Goal: Check status: Check status

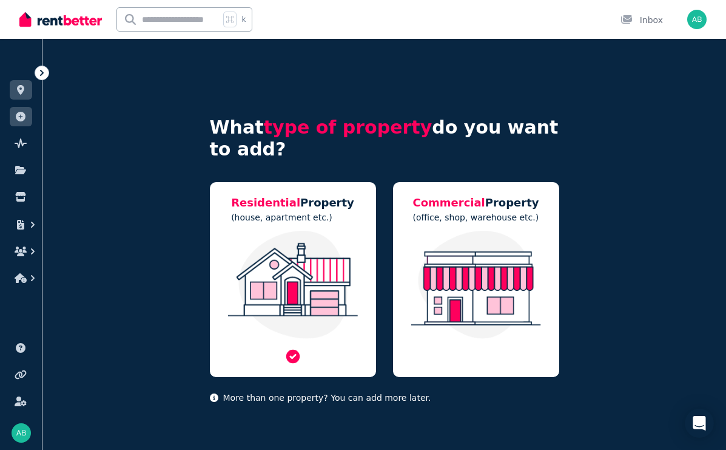
click at [300, 331] on img at bounding box center [293, 285] width 142 height 108
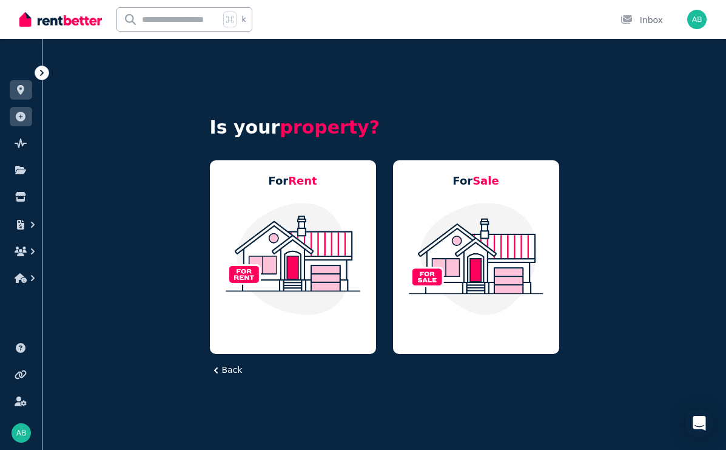
click at [220, 371] on icon "button" at bounding box center [216, 370] width 12 height 12
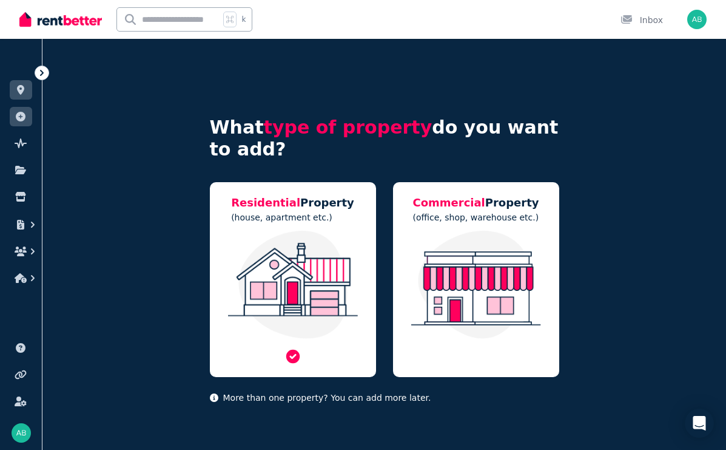
click at [283, 303] on img at bounding box center [293, 285] width 142 height 108
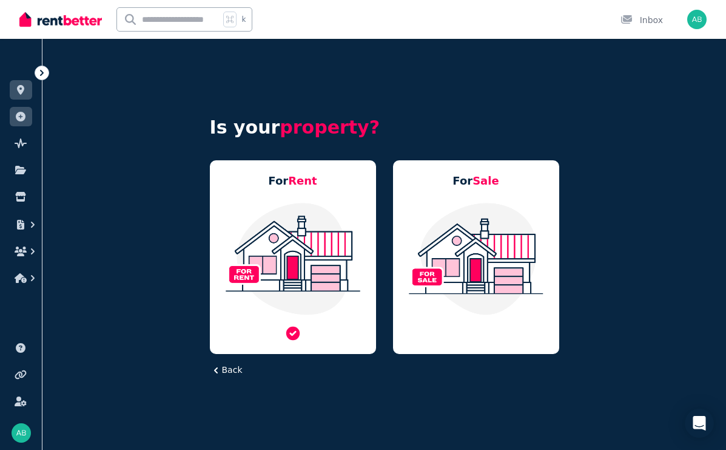
click at [288, 295] on img at bounding box center [293, 258] width 142 height 114
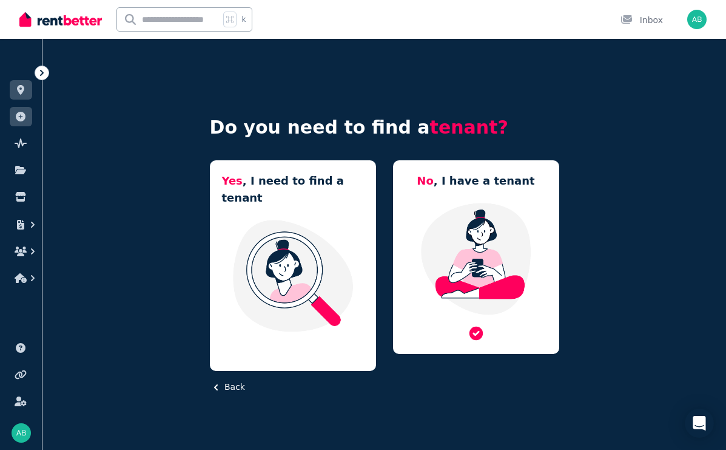
click at [445, 229] on img at bounding box center [476, 258] width 142 height 114
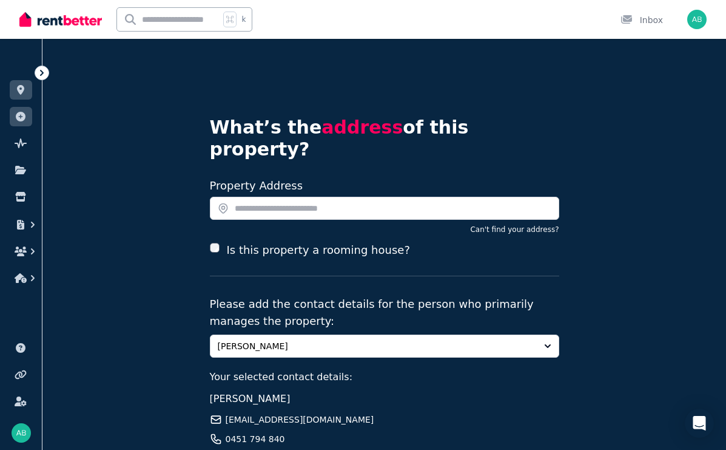
click at [419, 296] on p "Please add the contact details for the person who primarily manages the propert…" at bounding box center [385, 313] width 350 height 34
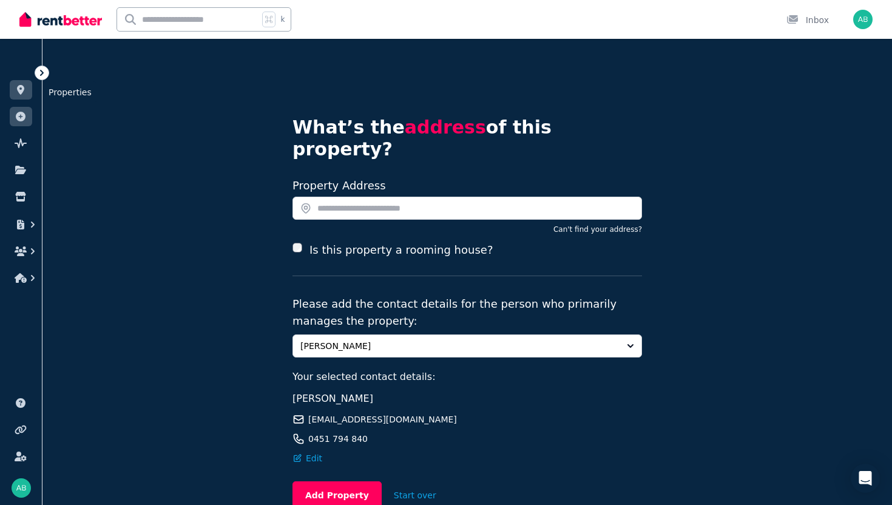
click at [19, 86] on icon at bounding box center [20, 90] width 7 height 10
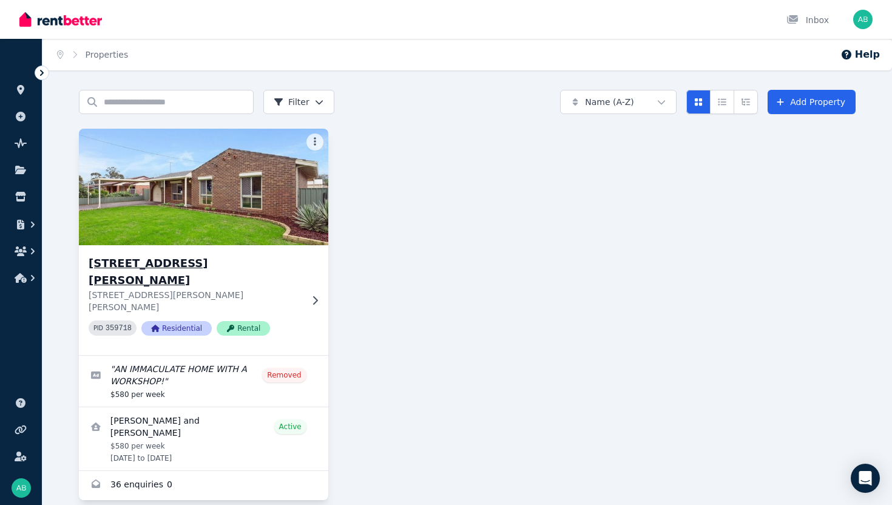
click at [226, 245] on div "16 Ainsley Ct, Camillo 16 Ainsley Ct, Camillo WA 6111 PID 359718 Residential Re…" at bounding box center [203, 300] width 249 height 110
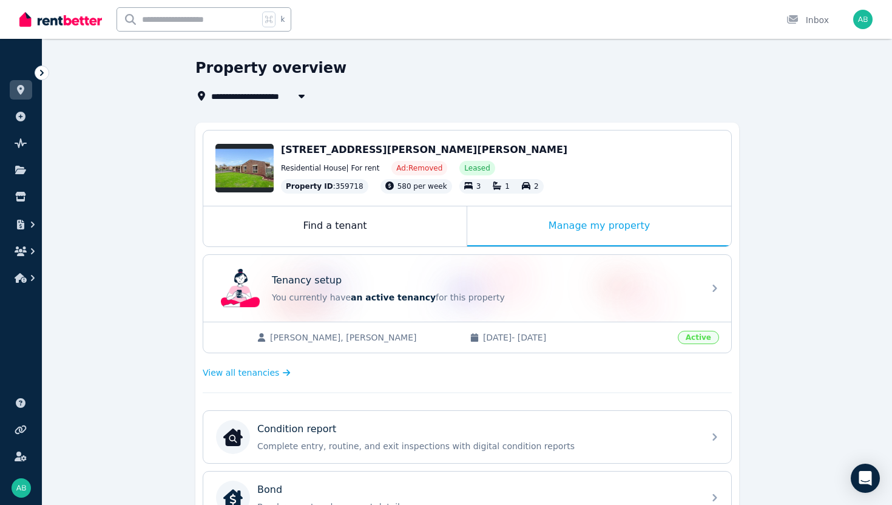
scroll to position [53, 0]
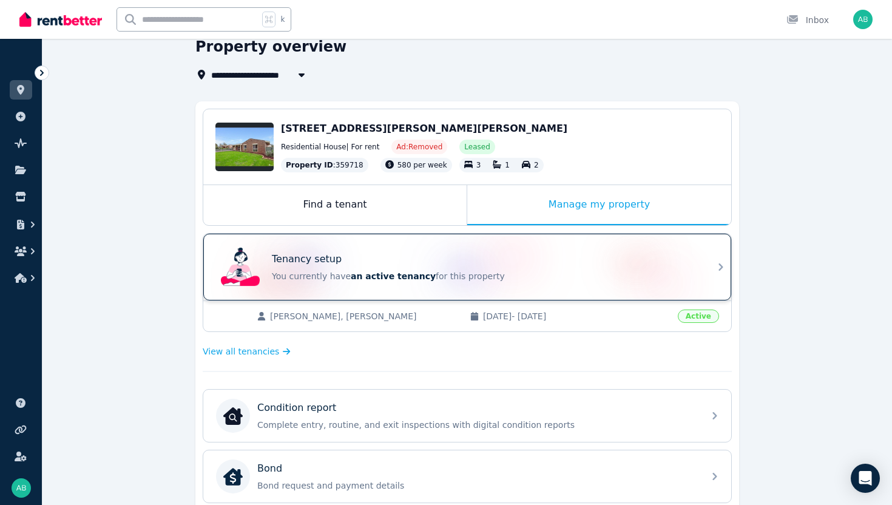
click at [636, 263] on div "Tenancy setup" at bounding box center [484, 259] width 425 height 15
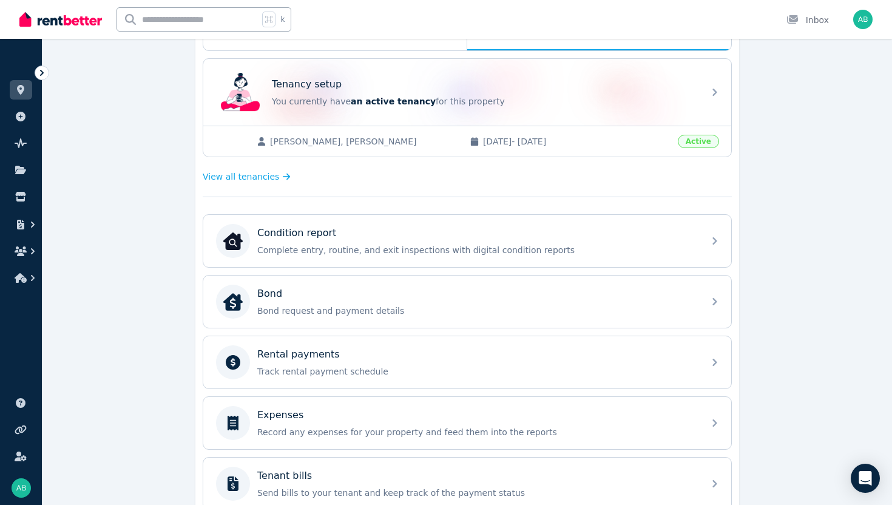
scroll to position [248, 0]
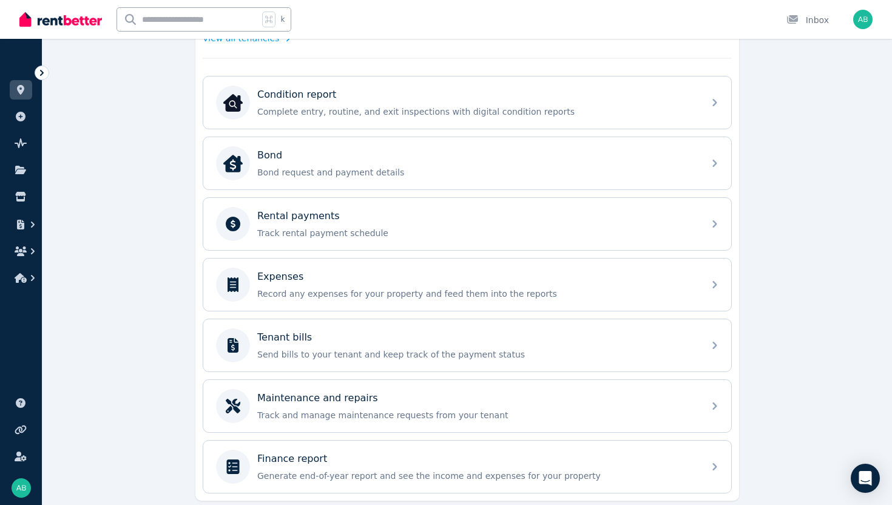
click at [342, 438] on div "Condition report Complete entry, routine, and exit inspections with digital con…" at bounding box center [467, 285] width 529 height 418
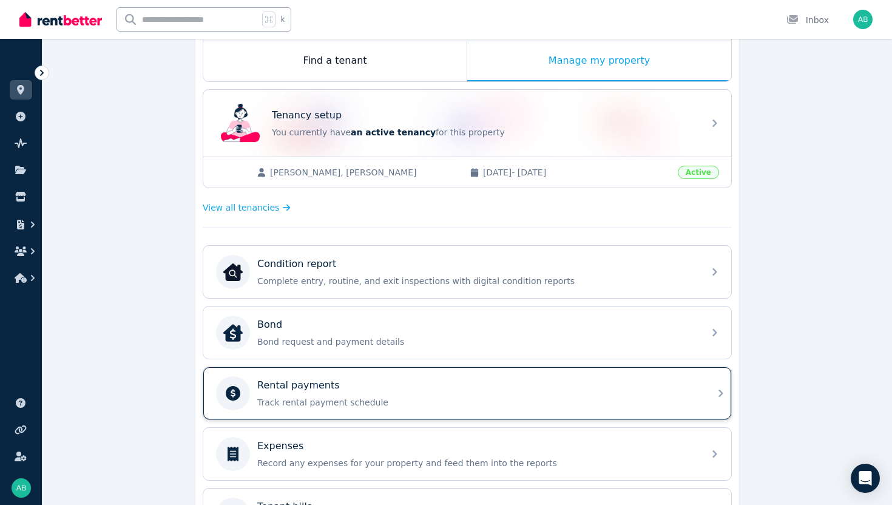
scroll to position [171, 0]
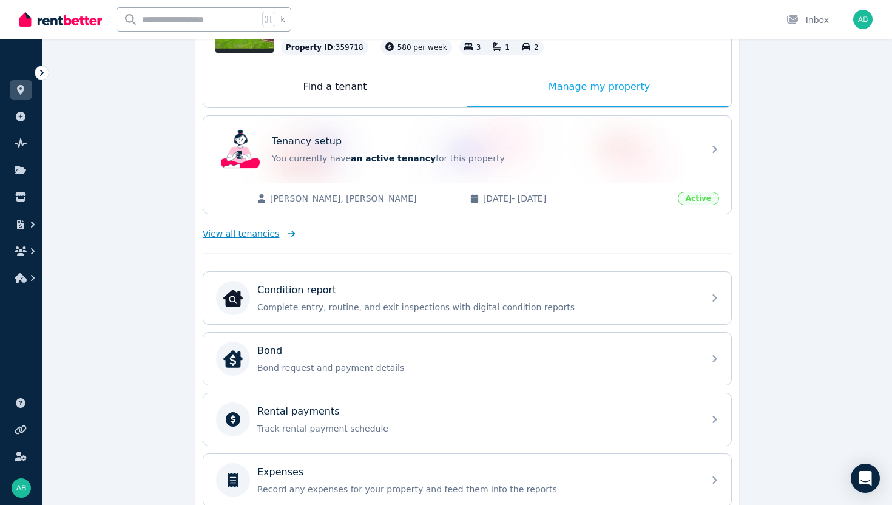
click at [261, 233] on span "View all tenancies" at bounding box center [241, 234] width 76 height 12
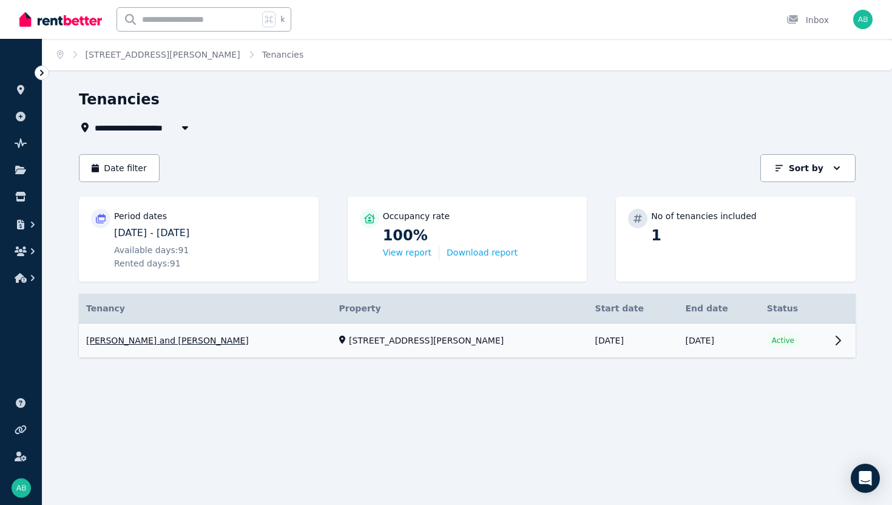
click at [197, 337] on link "View property details" at bounding box center [467, 340] width 777 height 35
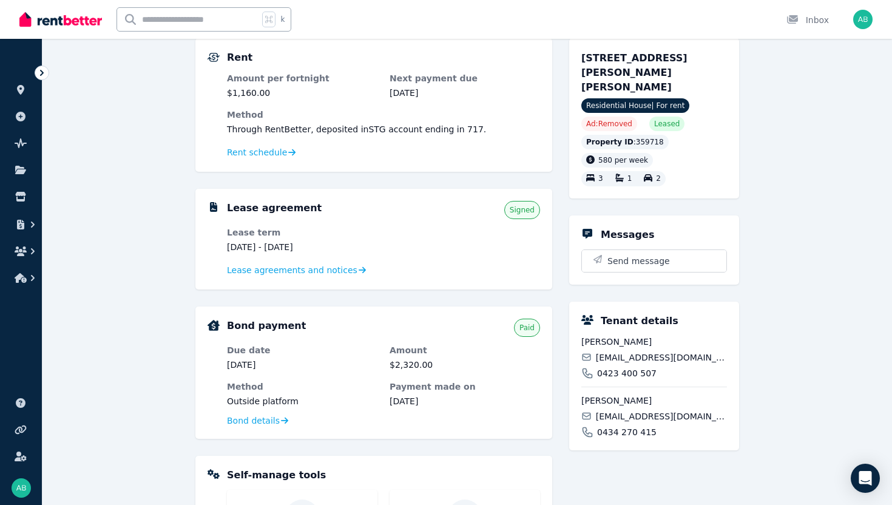
scroll to position [114, 0]
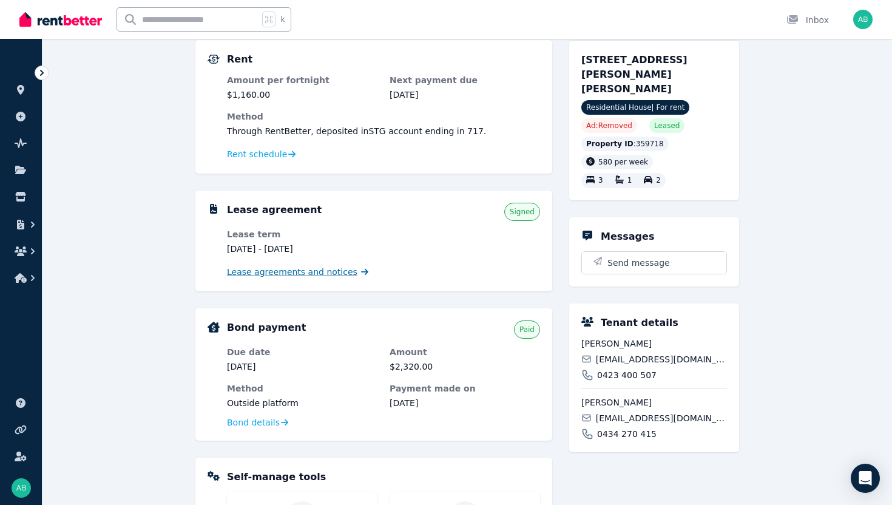
click at [269, 274] on span "Lease agreements and notices" at bounding box center [292, 272] width 130 height 12
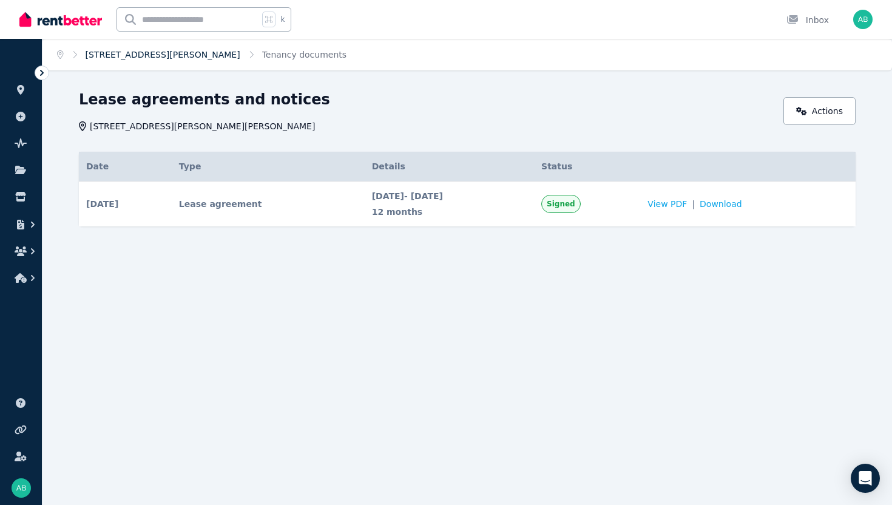
click at [103, 55] on link "16 Ainsley Ct, Camillo" at bounding box center [163, 55] width 155 height 10
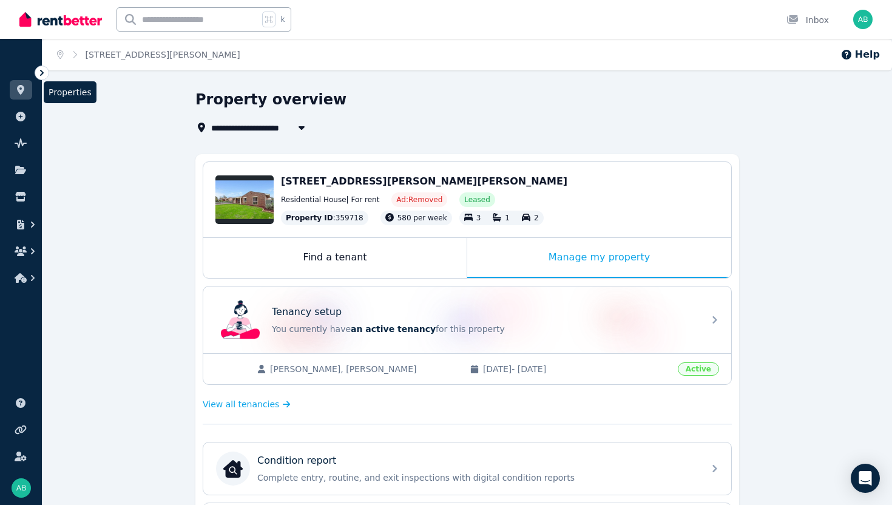
click at [27, 95] on link at bounding box center [21, 89] width 22 height 19
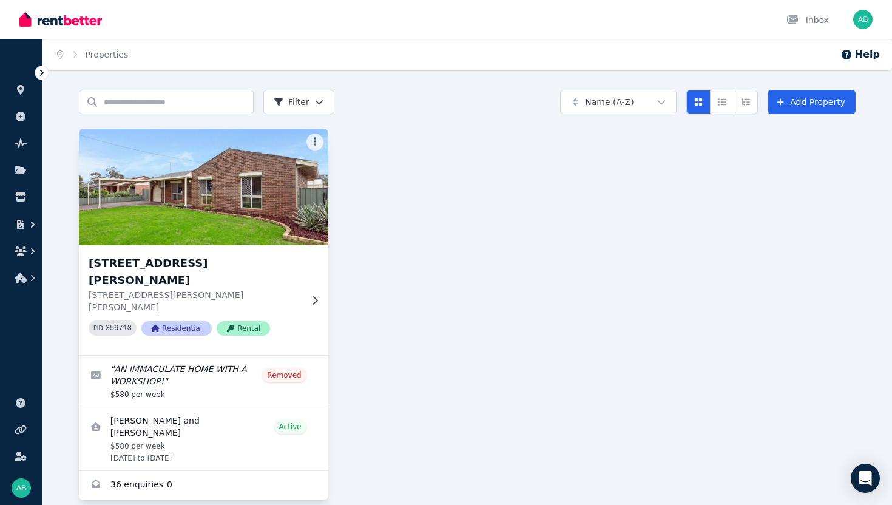
click at [141, 222] on img at bounding box center [204, 187] width 262 height 123
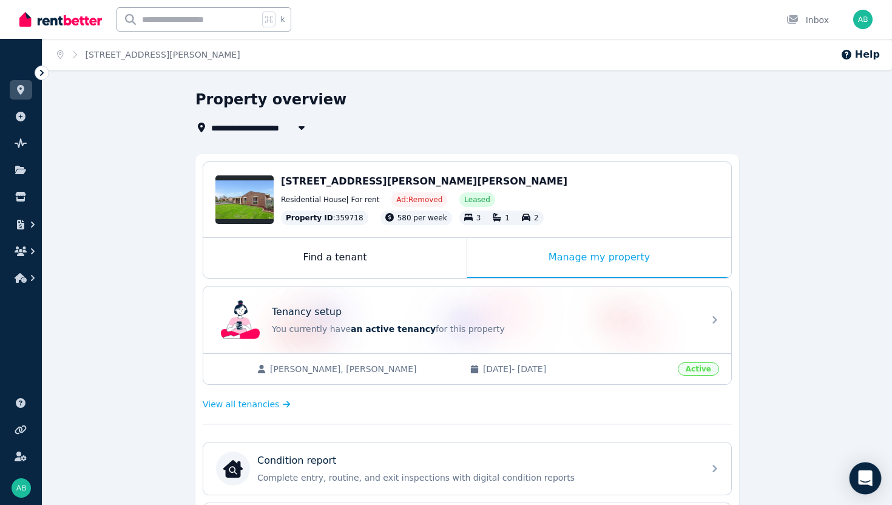
click at [726, 449] on icon "Open Intercom Messenger" at bounding box center [865, 478] width 14 height 16
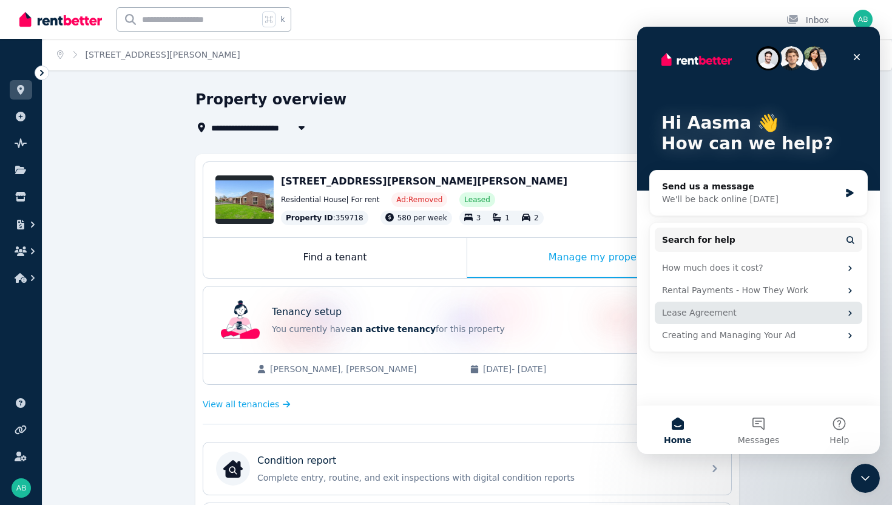
click at [695, 321] on div "Lease Agreement" at bounding box center [759, 313] width 208 height 22
click at [714, 315] on div "Lease Agreement" at bounding box center [751, 312] width 178 height 13
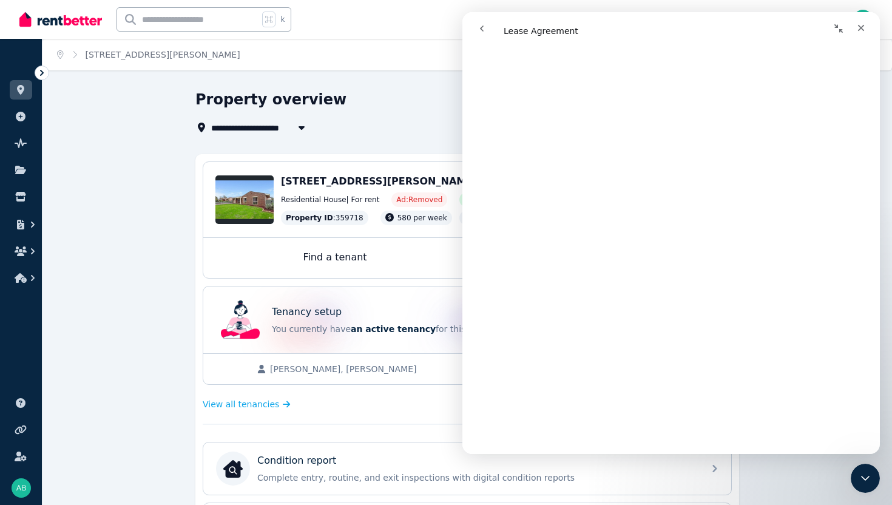
scroll to position [1745, 0]
click at [408, 113] on div "**********" at bounding box center [463, 112] width 536 height 45
click at [726, 31] on icon "Close" at bounding box center [861, 28] width 10 height 10
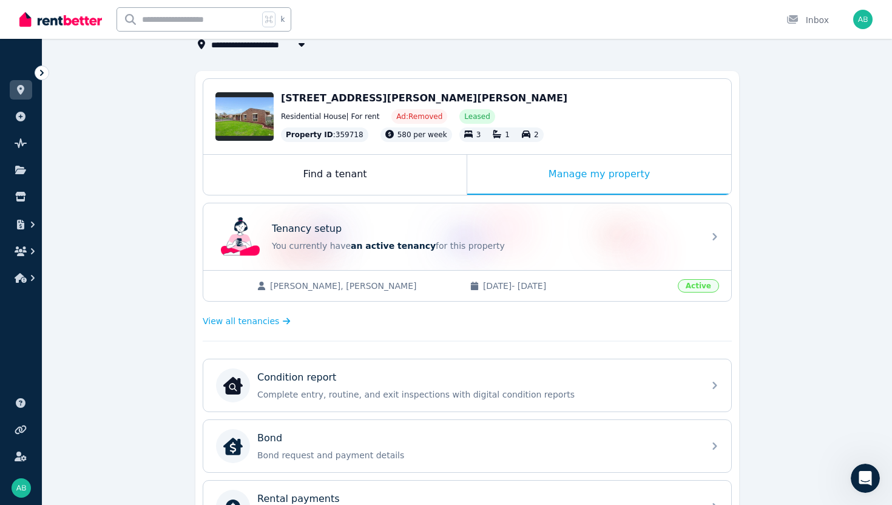
scroll to position [102, 0]
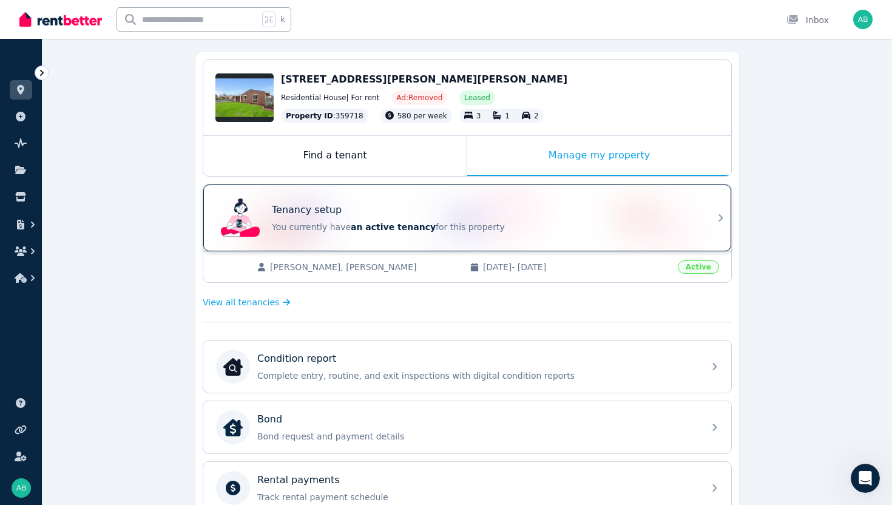
click at [543, 224] on p "You currently have an active tenancy for this property" at bounding box center [484, 227] width 425 height 12
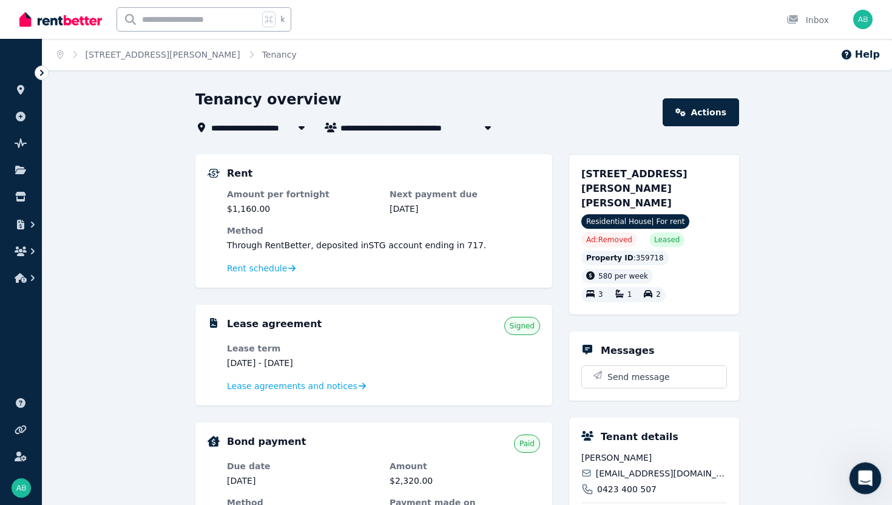
click at [726, 449] on icon "Open Intercom Messenger" at bounding box center [864, 477] width 20 height 20
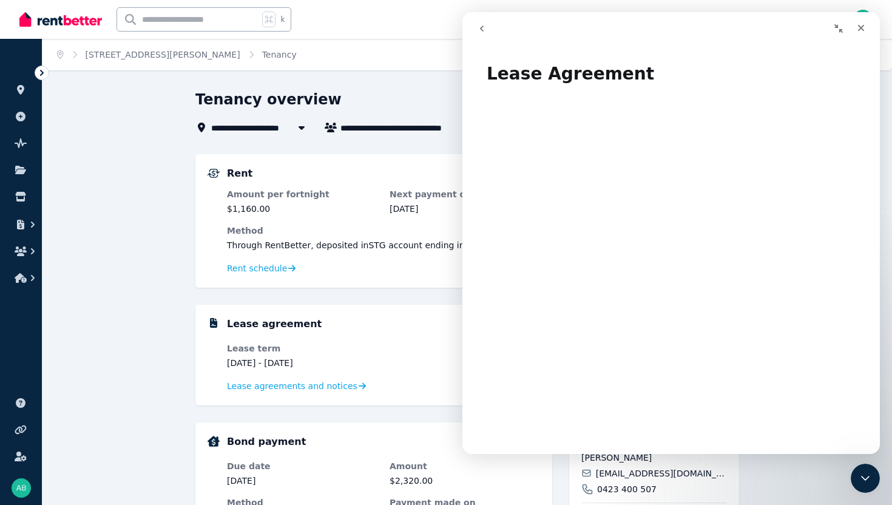
click at [484, 30] on icon "go back" at bounding box center [482, 29] width 10 height 10
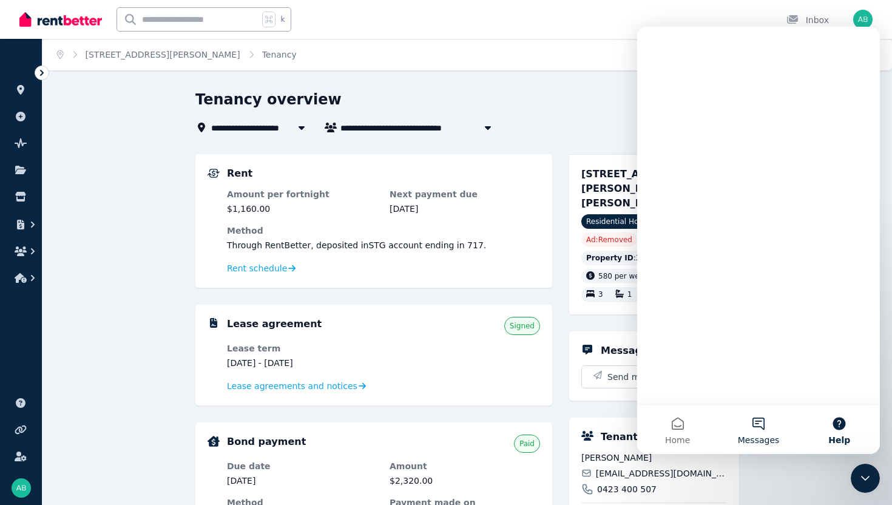
click at [726, 421] on button "Messages" at bounding box center [758, 429] width 81 height 49
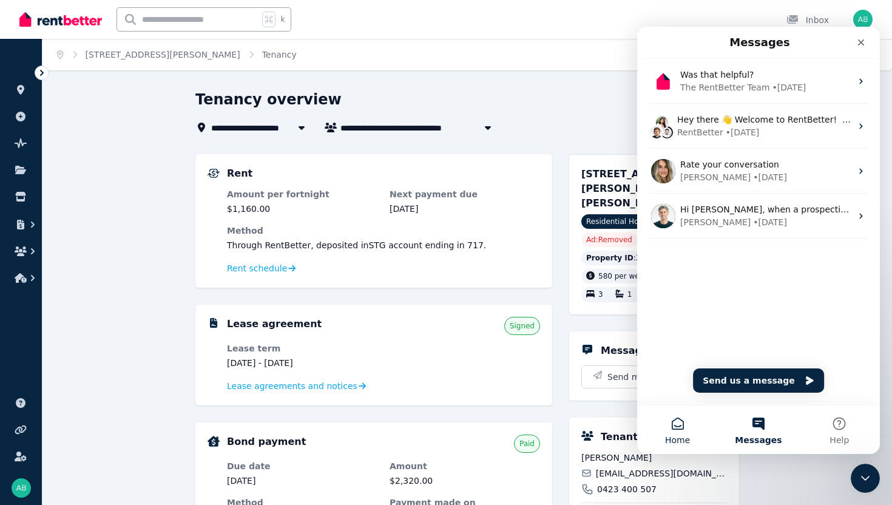
click at [678, 424] on button "Home" at bounding box center [677, 429] width 81 height 49
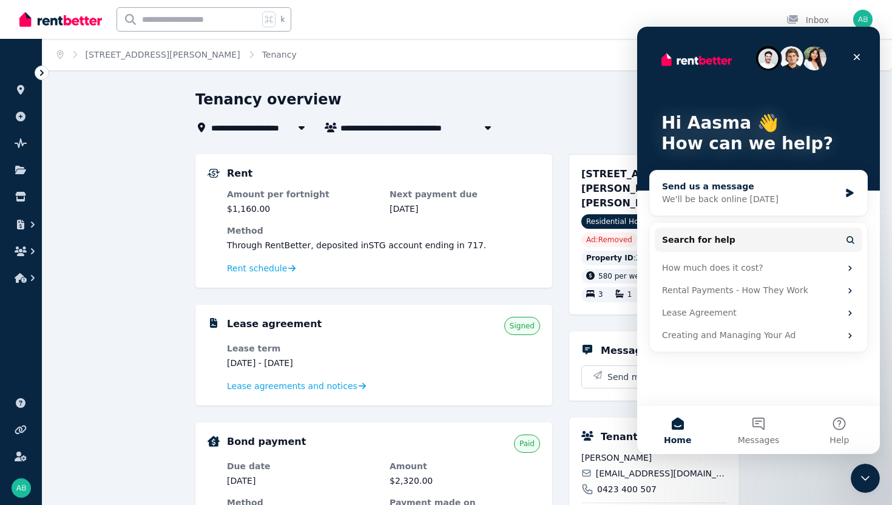
click at [726, 197] on icon "Intercom messenger" at bounding box center [850, 193] width 10 height 10
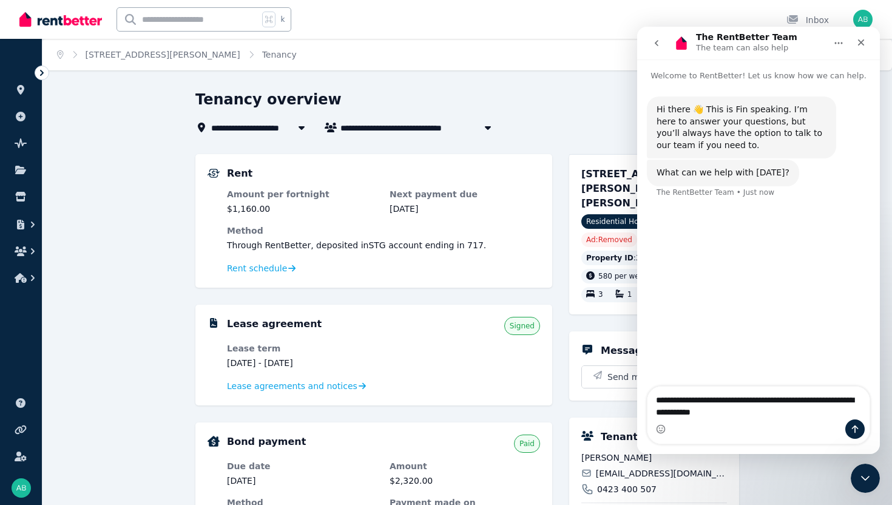
type textarea "**********"
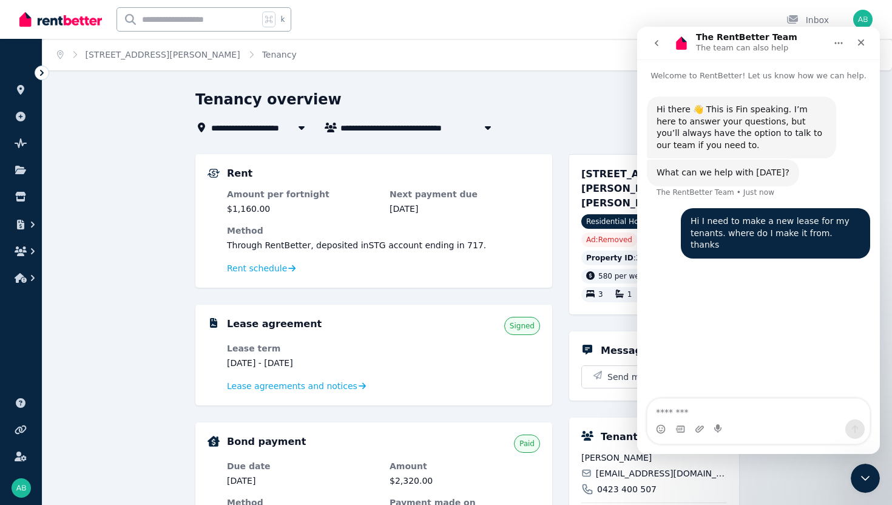
click at [726, 41] on button "Home" at bounding box center [838, 43] width 23 height 23
click at [726, 43] on icon "Home" at bounding box center [839, 43] width 8 height 2
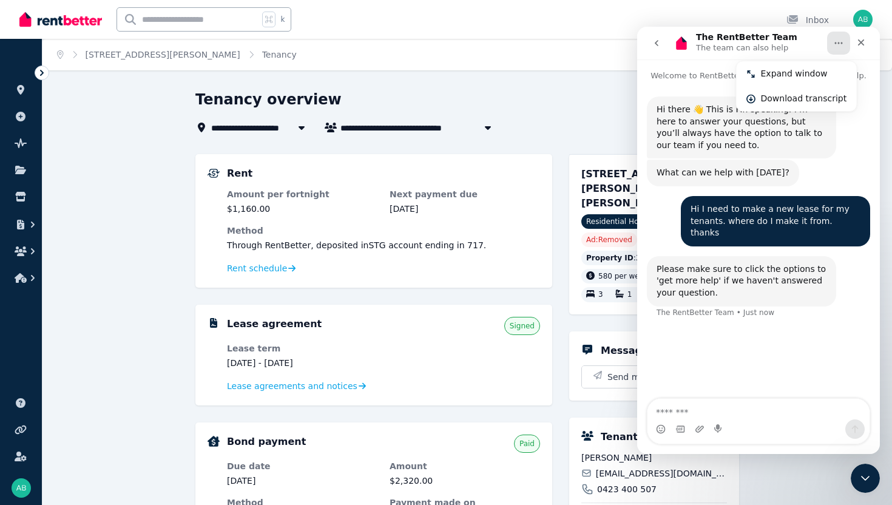
click at [500, 78] on div "**********" at bounding box center [446, 252] width 892 height 505
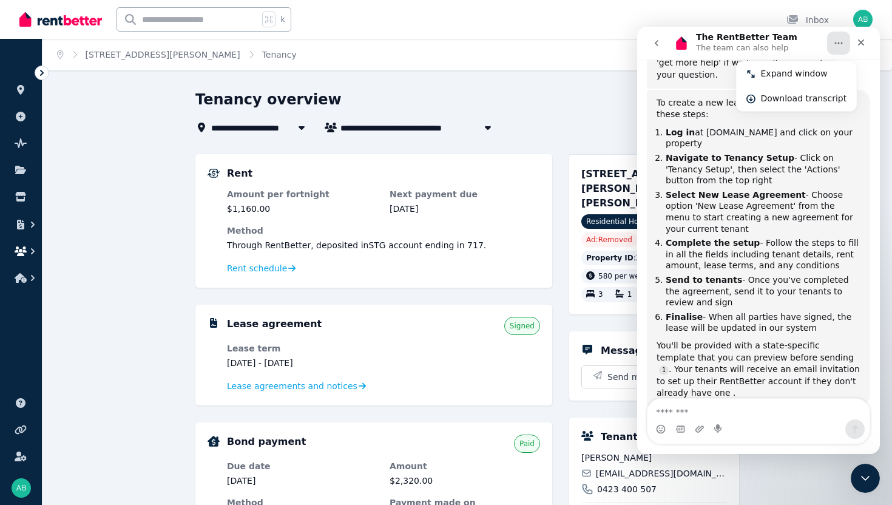
scroll to position [255, 0]
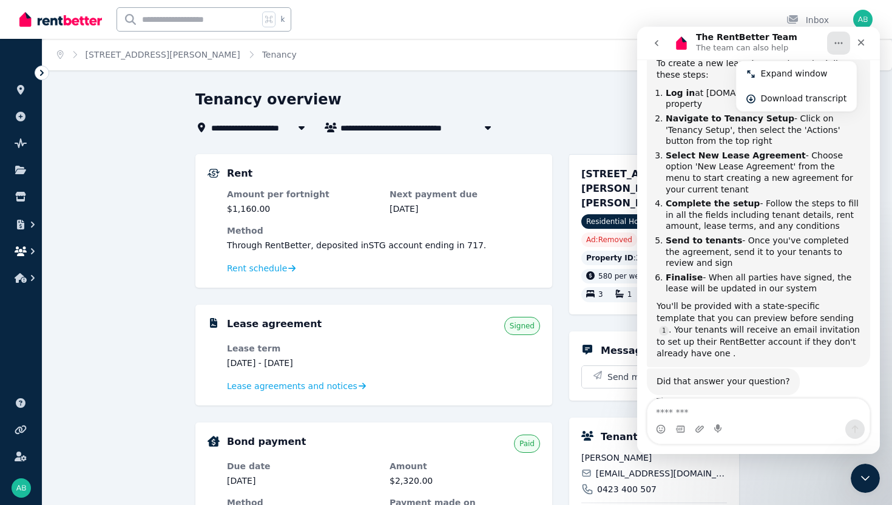
click at [24, 250] on icon "button" at bounding box center [21, 251] width 12 height 10
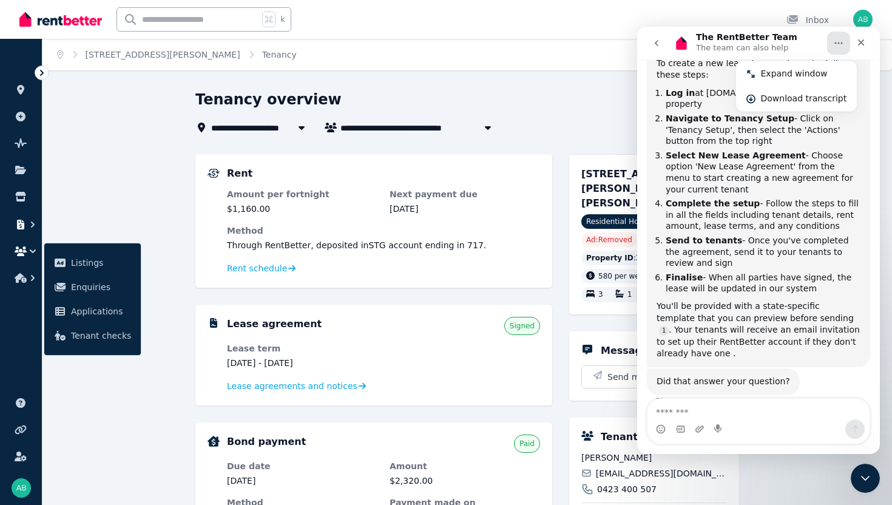
click at [29, 217] on button "button" at bounding box center [21, 225] width 22 height 22
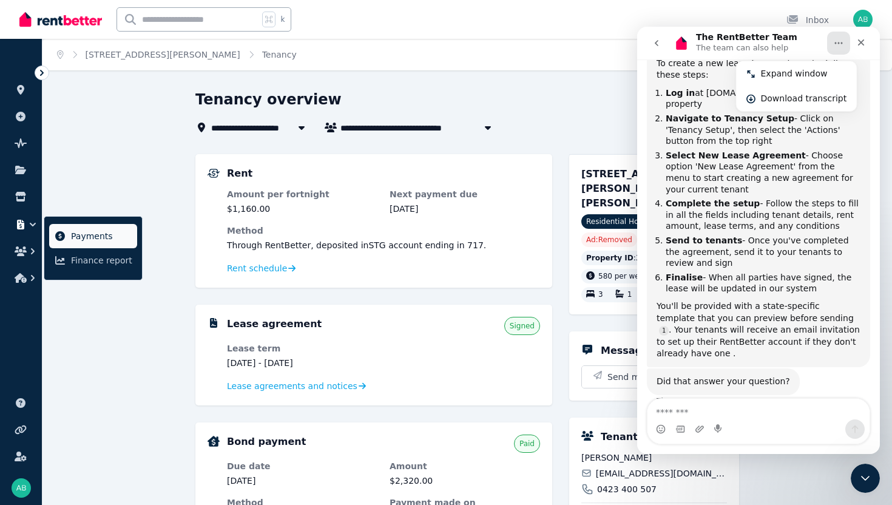
click at [77, 235] on span "Payments" at bounding box center [101, 236] width 61 height 15
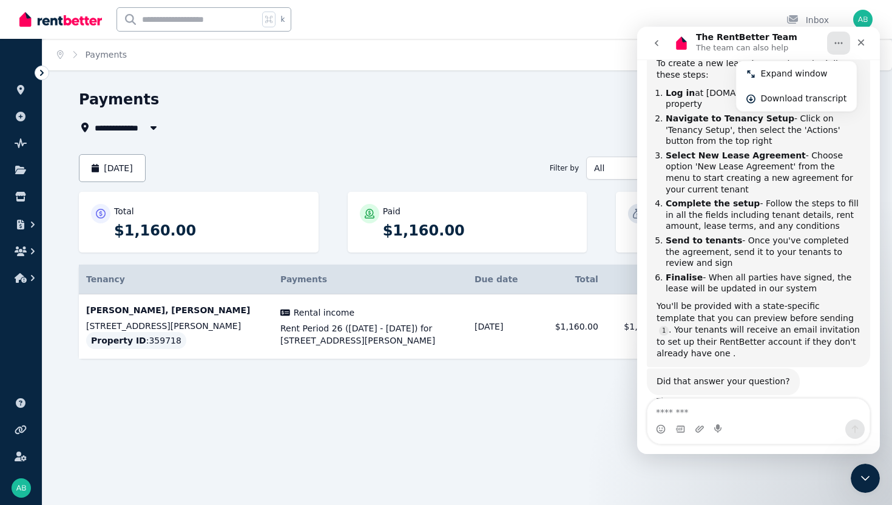
click at [657, 41] on icon "go back" at bounding box center [657, 43] width 4 height 6
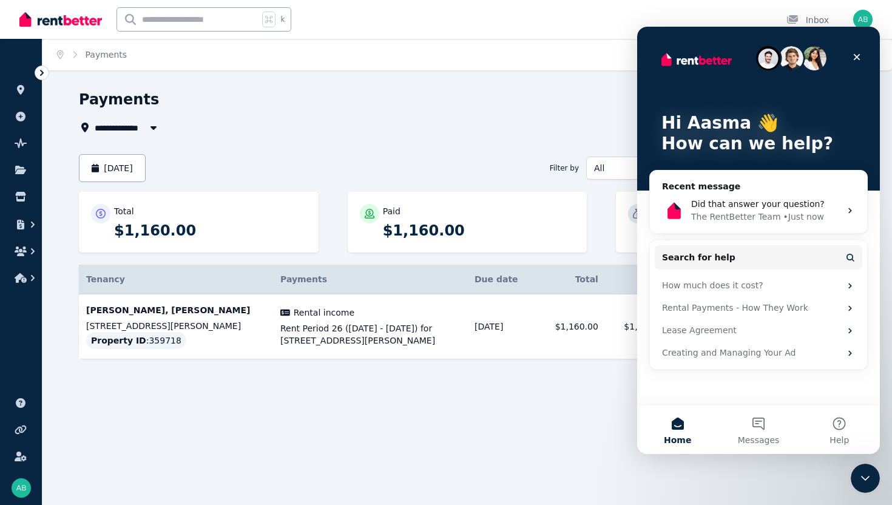
click at [564, 155] on div "September 2025 Filter by All All status" at bounding box center [467, 168] width 777 height 28
click at [726, 449] on icon "Close Intercom Messenger" at bounding box center [863, 476] width 15 height 15
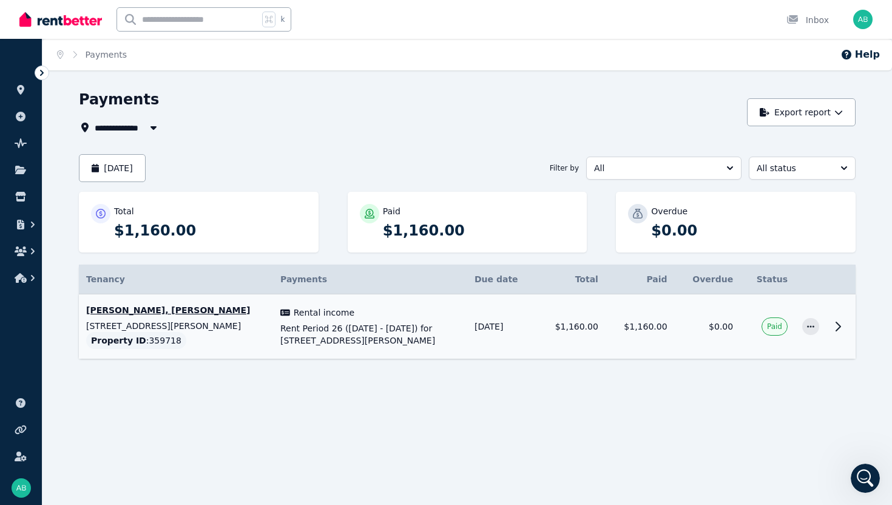
click at [629, 314] on td "$1,160.00" at bounding box center [640, 326] width 69 height 65
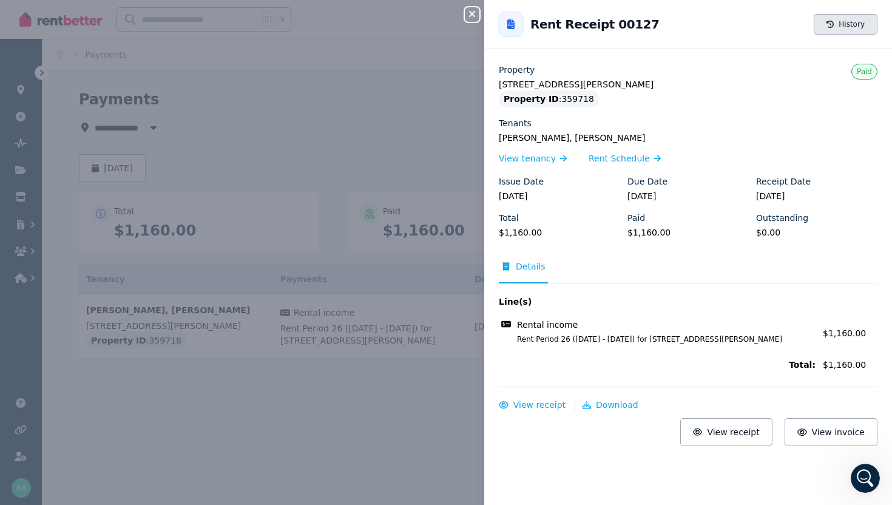
click at [726, 20] on button "History" at bounding box center [846, 24] width 64 height 21
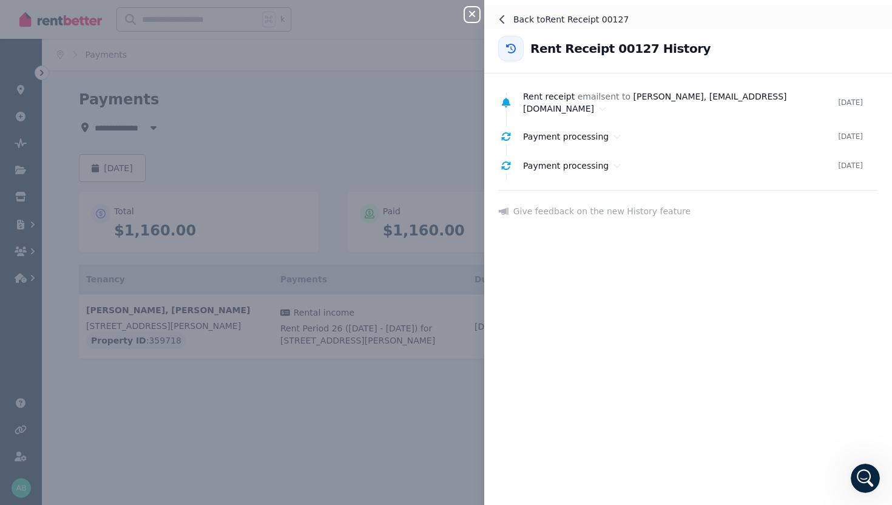
click at [502, 24] on button "Back to Rent Receipt 00127" at bounding box center [688, 19] width 408 height 29
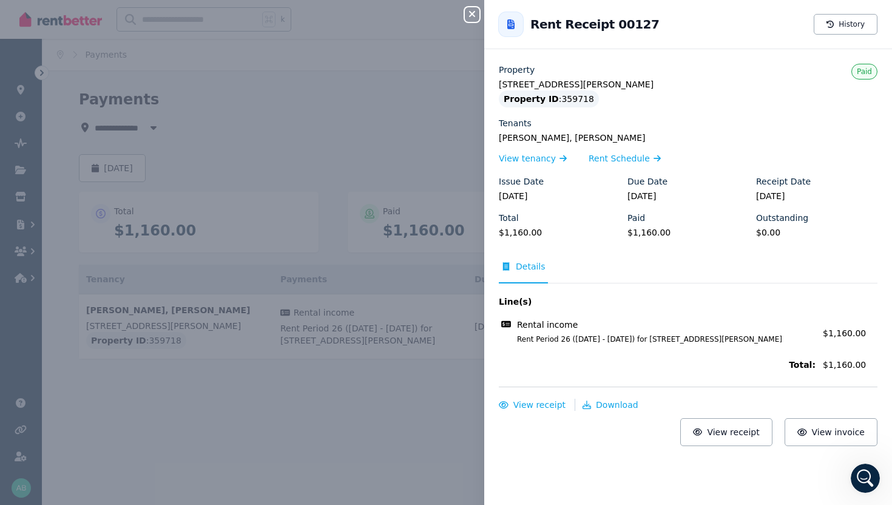
click at [467, 15] on icon "button" at bounding box center [472, 14] width 15 height 10
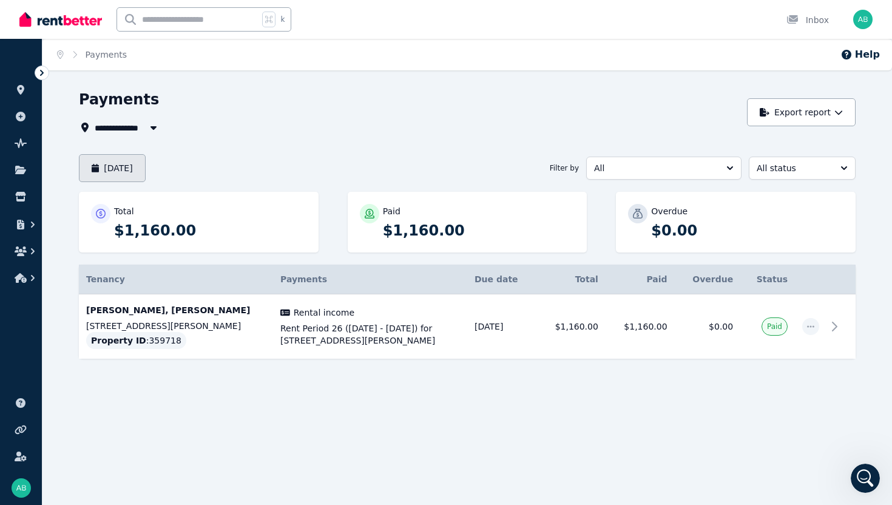
click at [113, 174] on button "September 2025" at bounding box center [112, 168] width 67 height 28
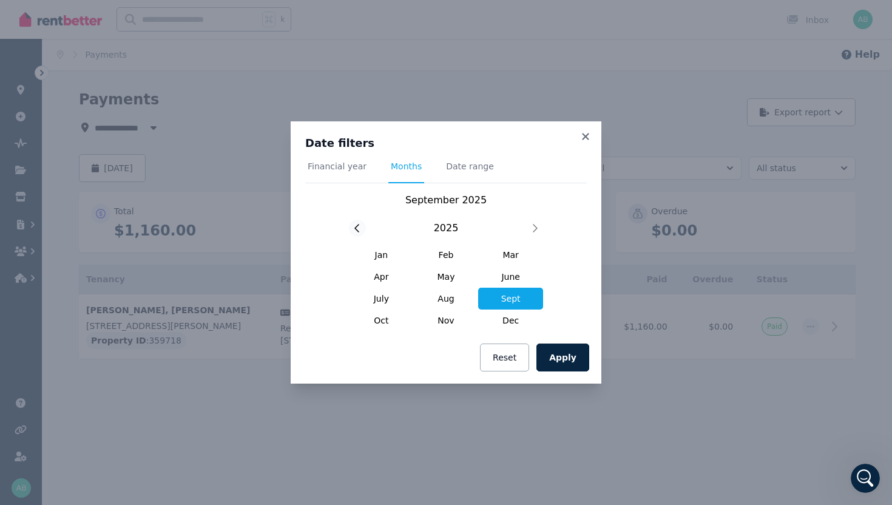
click at [353, 227] on div at bounding box center [357, 228] width 17 height 17
click at [562, 353] on button "Apply" at bounding box center [562, 357] width 53 height 28
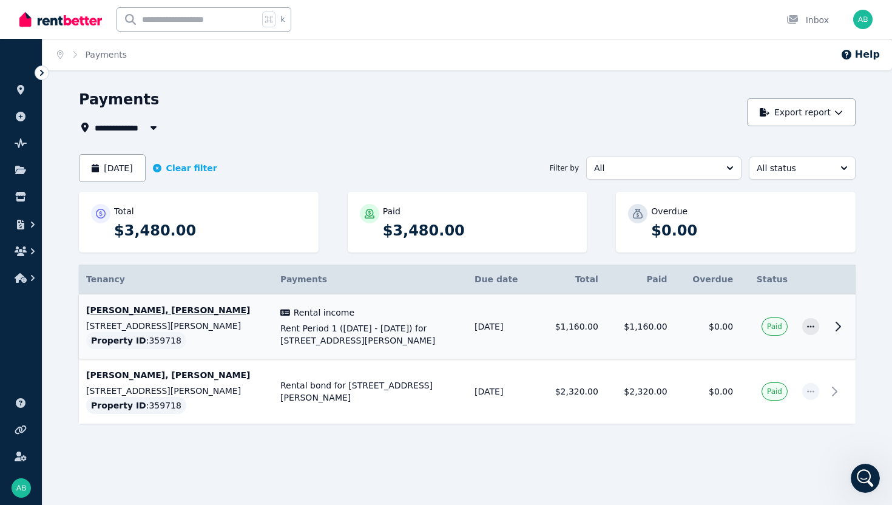
click at [726, 347] on td at bounding box center [811, 326] width 32 height 65
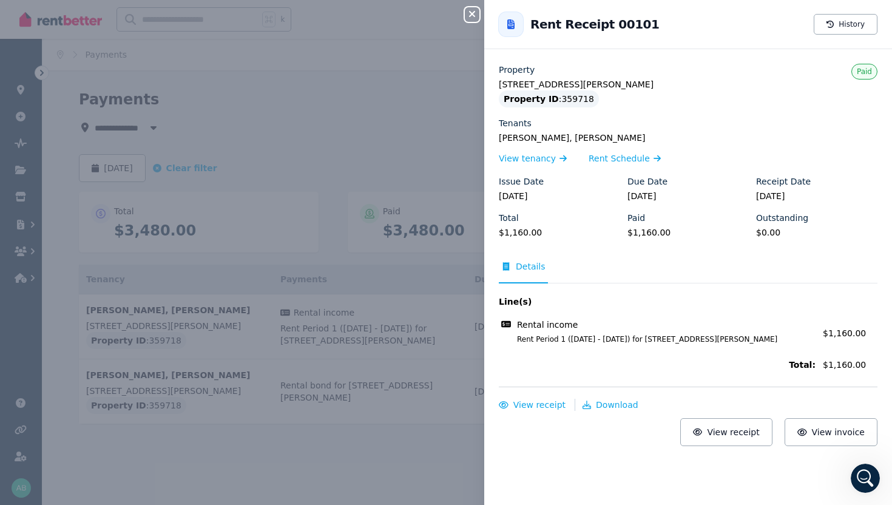
click at [431, 325] on div "Close panel Back to Rent Receipt 00101 History Property 16 Ainsley Ct, Camillo …" at bounding box center [446, 252] width 892 height 505
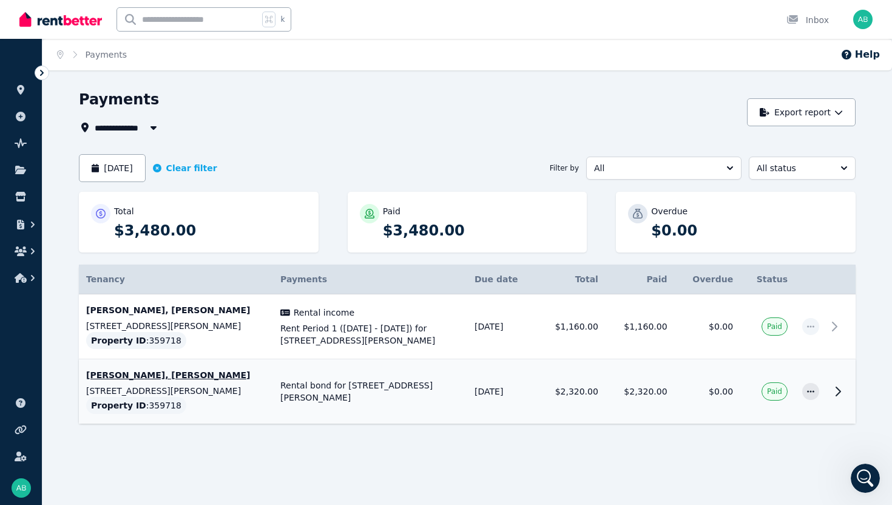
click at [384, 399] on td "Rental bond for 16 Ainsley Ct, Camillo Ref no: 00100 Tenants: Palwinder Singh, …" at bounding box center [370, 391] width 194 height 65
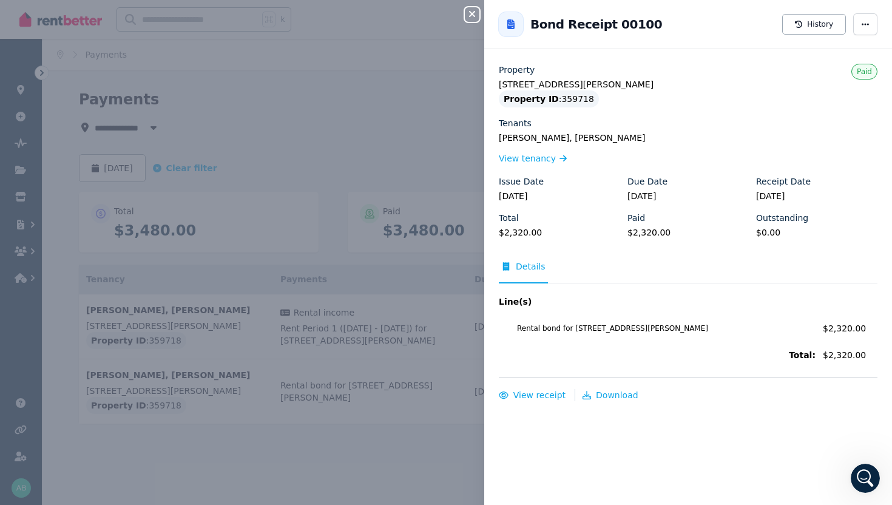
click at [371, 153] on div "Close panel Back to Bond Receipt 00100 History Property 16 Ainsley Ct, Camillo …" at bounding box center [446, 252] width 892 height 505
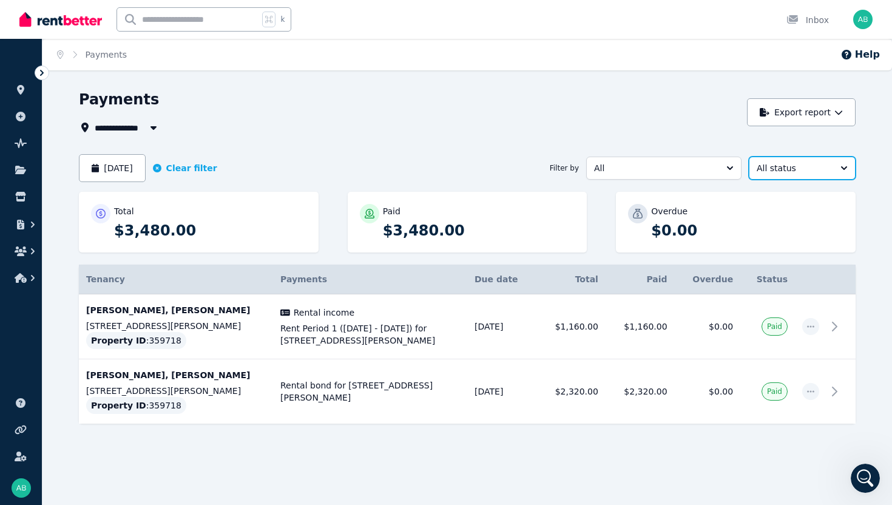
click at [726, 172] on button "All status" at bounding box center [802, 168] width 107 height 23
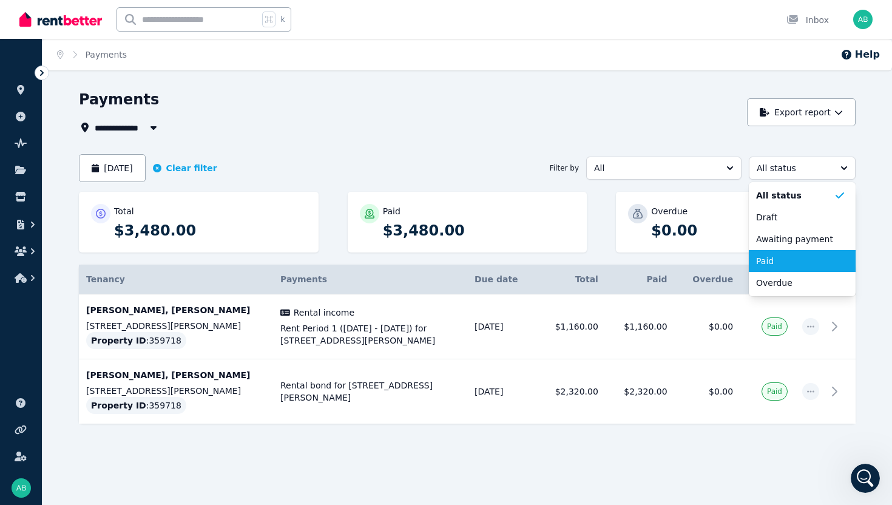
click at [726, 260] on span "Paid" at bounding box center [795, 261] width 78 height 12
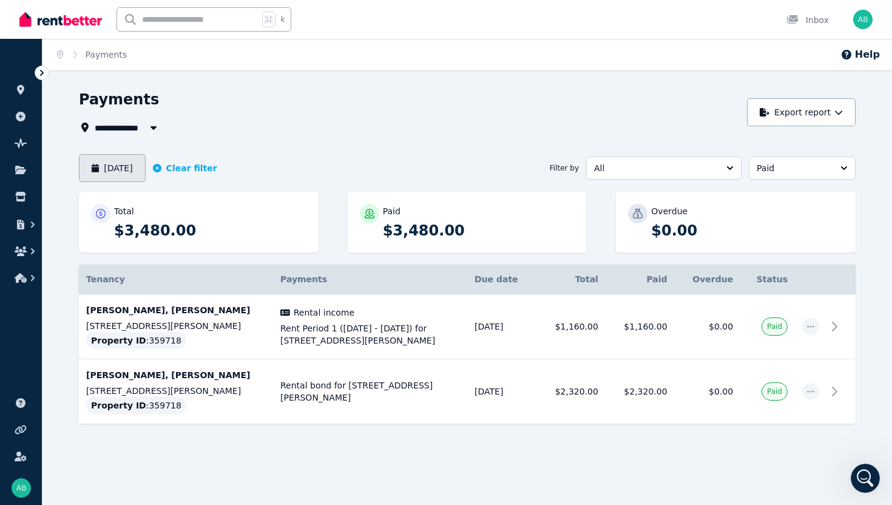
click at [127, 174] on button "September 2024" at bounding box center [112, 168] width 67 height 28
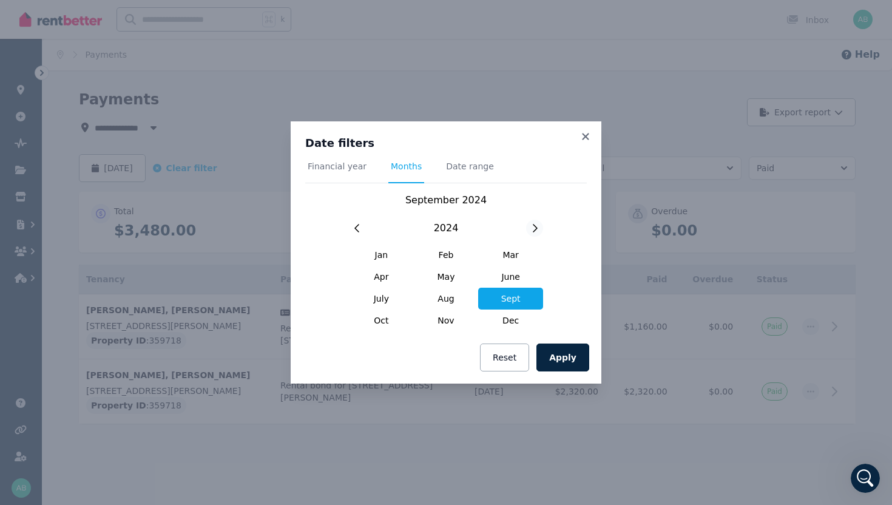
click at [538, 228] on div at bounding box center [534, 228] width 17 height 17
click at [561, 359] on button "Apply" at bounding box center [562, 357] width 53 height 28
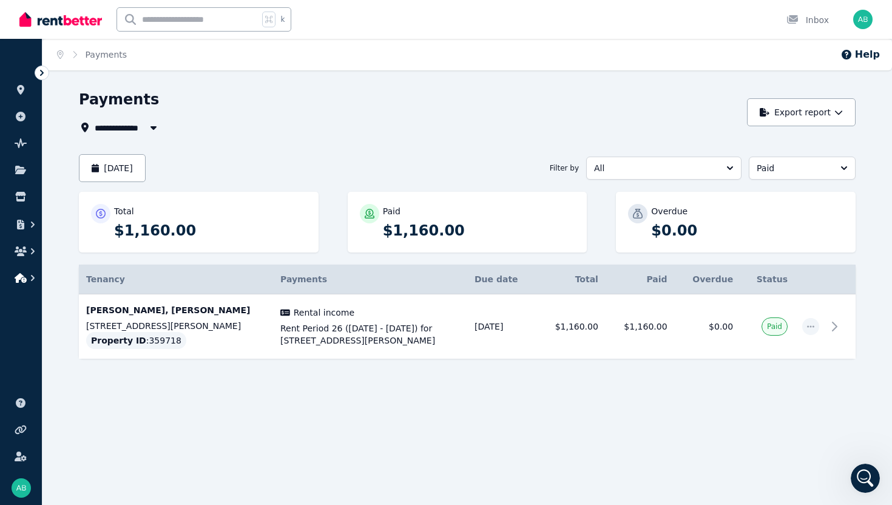
click at [21, 276] on icon "button" at bounding box center [21, 278] width 12 height 10
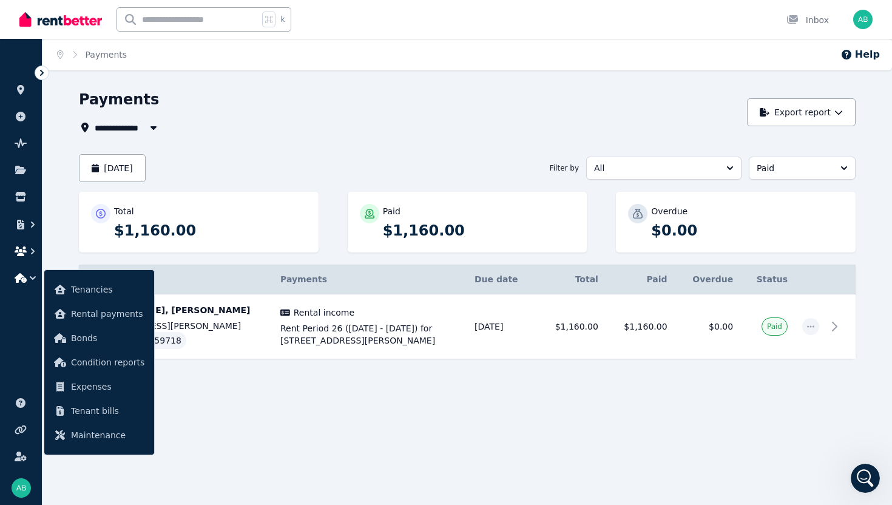
click at [35, 254] on icon "button" at bounding box center [33, 251] width 12 height 12
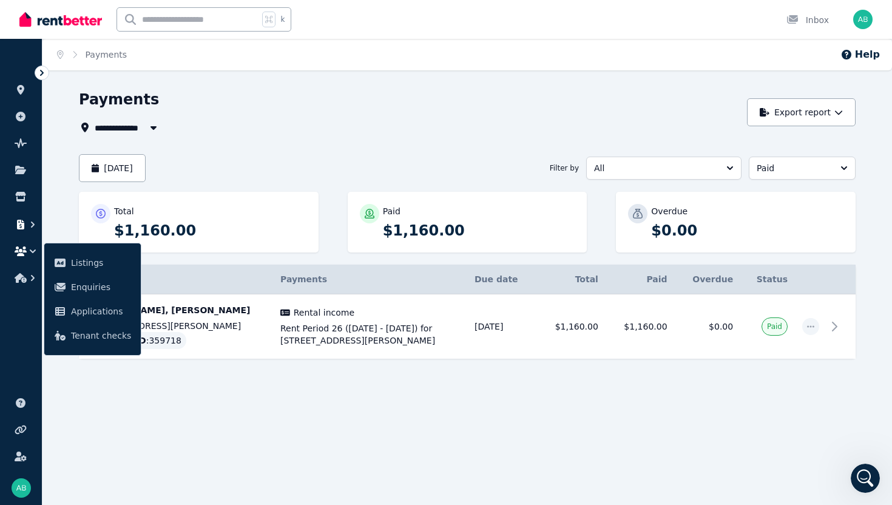
click at [33, 223] on icon "button" at bounding box center [33, 224] width 12 height 12
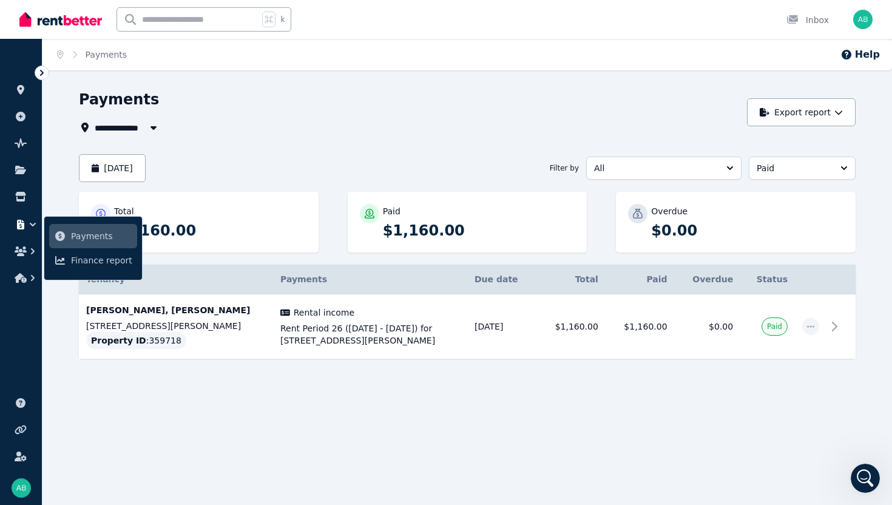
click at [44, 78] on icon at bounding box center [42, 73] width 12 height 12
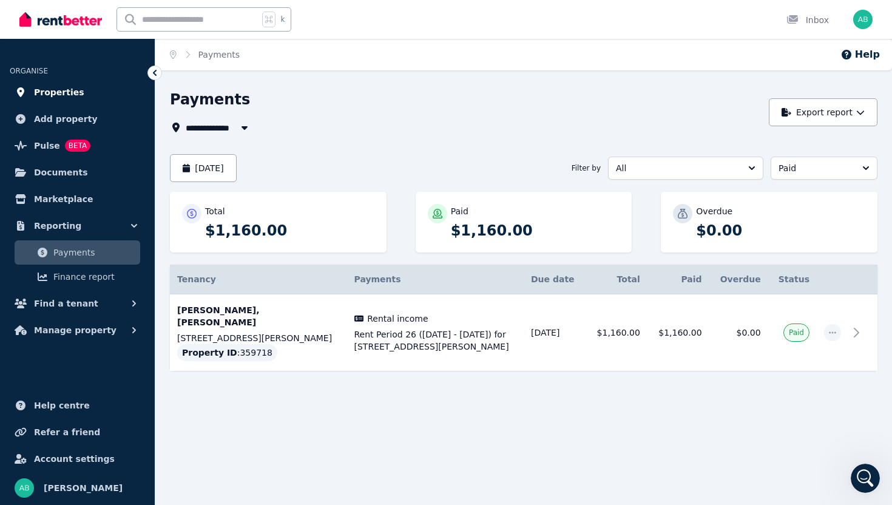
click at [48, 98] on span "Properties" at bounding box center [59, 92] width 50 height 15
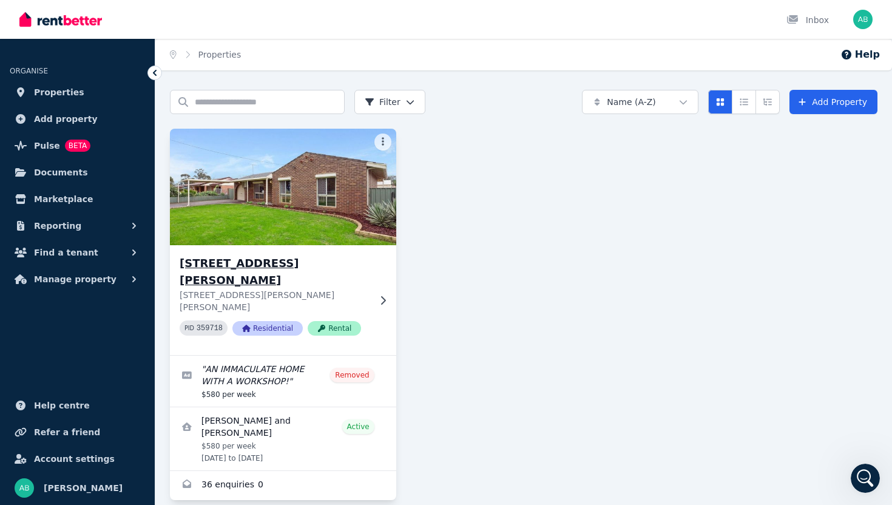
click at [251, 214] on img at bounding box center [282, 187] width 237 height 123
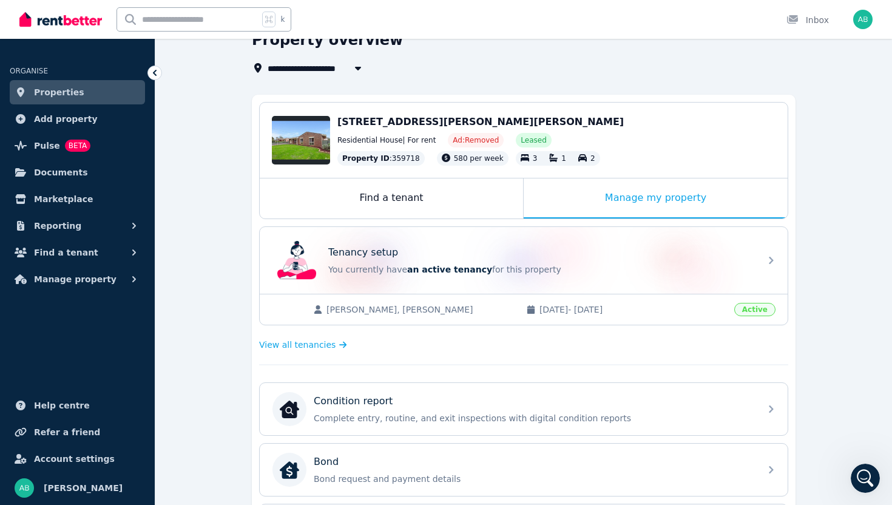
scroll to position [67, 0]
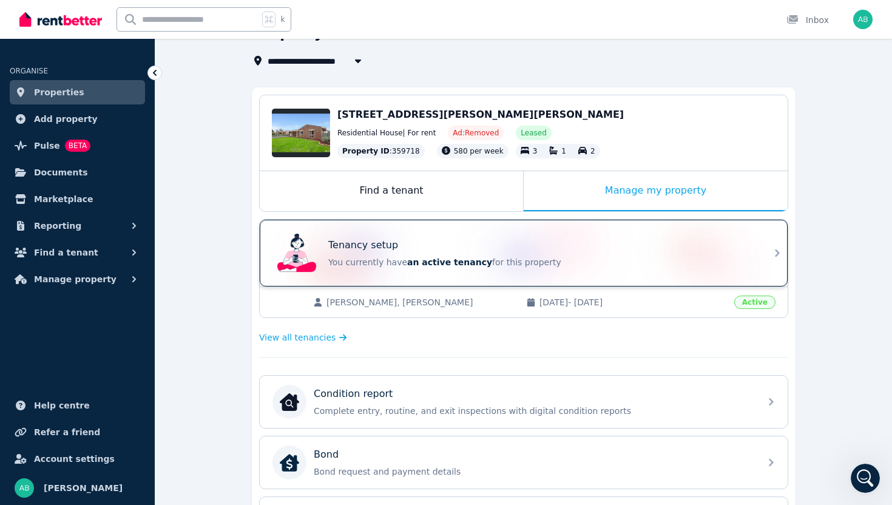
click at [558, 266] on p "You currently have an active tenancy for this property" at bounding box center [540, 262] width 425 height 12
